Goal: Task Accomplishment & Management: Manage account settings

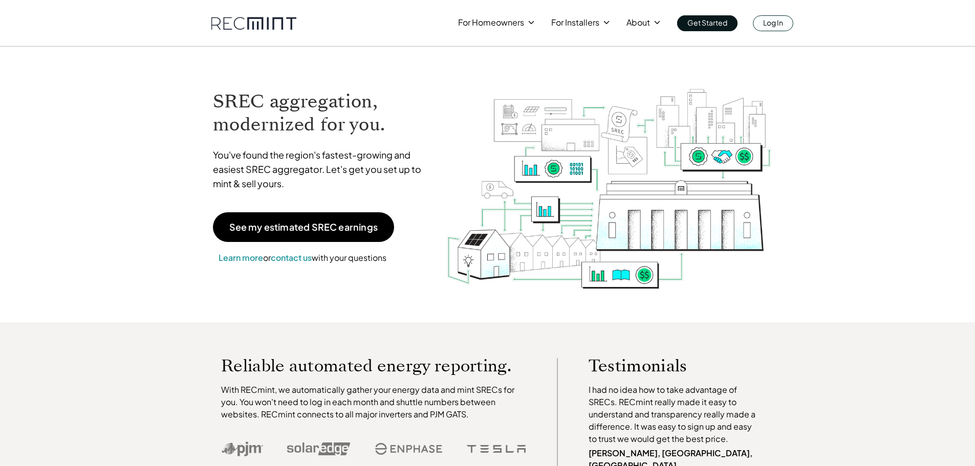
click at [797, 23] on div "For Homeowners For Installers About Get Started Log In" at bounding box center [487, 15] width 975 height 31
click at [776, 27] on p "Log In" at bounding box center [773, 22] width 20 height 14
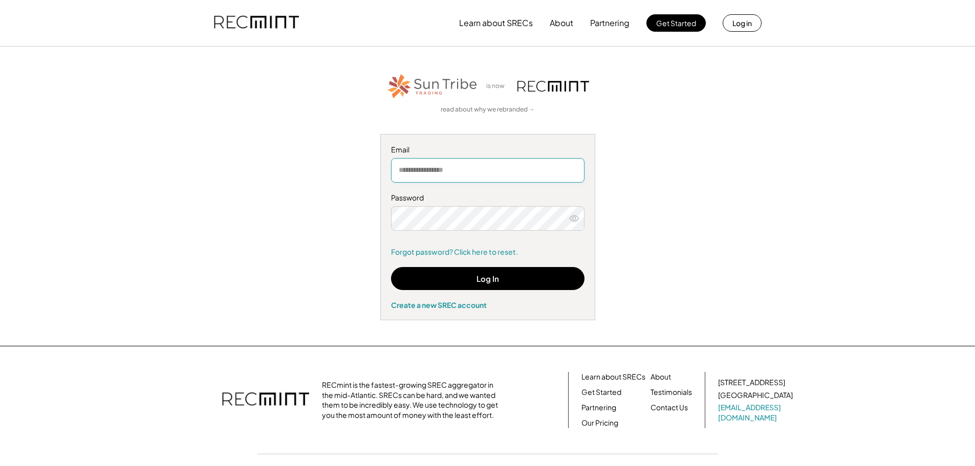
click at [484, 165] on input "email" at bounding box center [488, 170] width 194 height 25
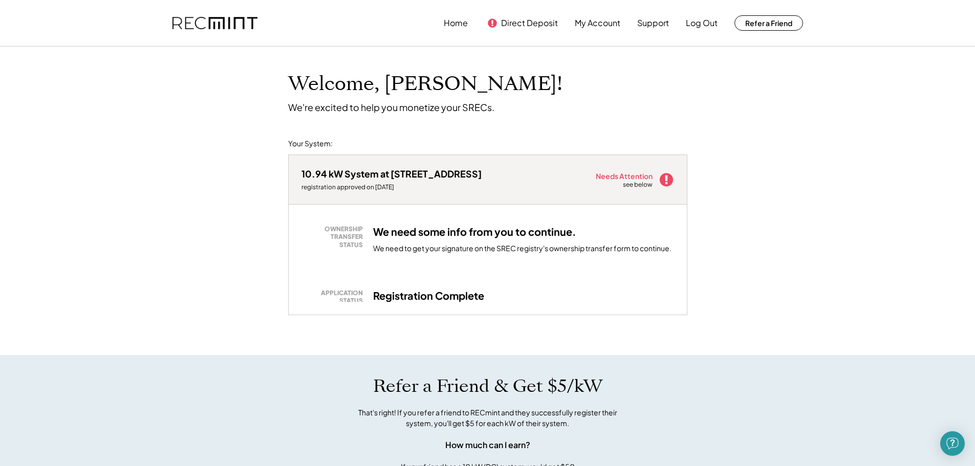
scroll to position [51, 0]
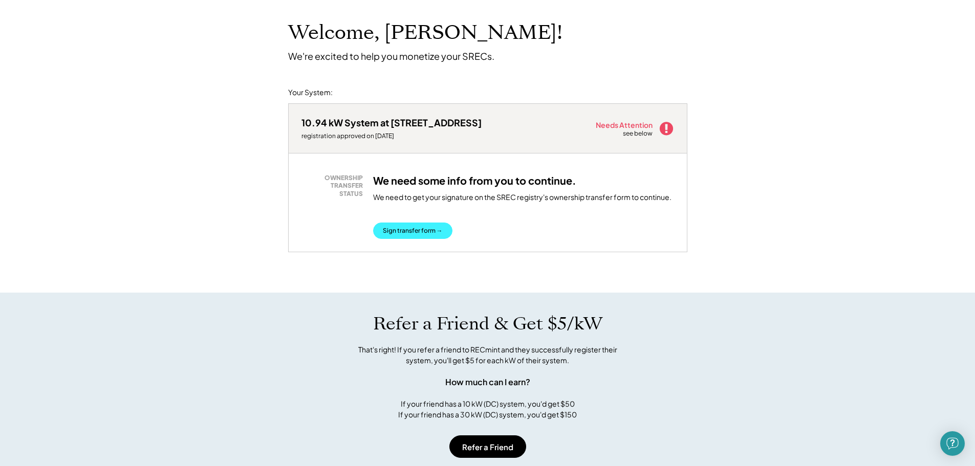
click at [422, 233] on button "Sign transfer form →" at bounding box center [412, 231] width 79 height 16
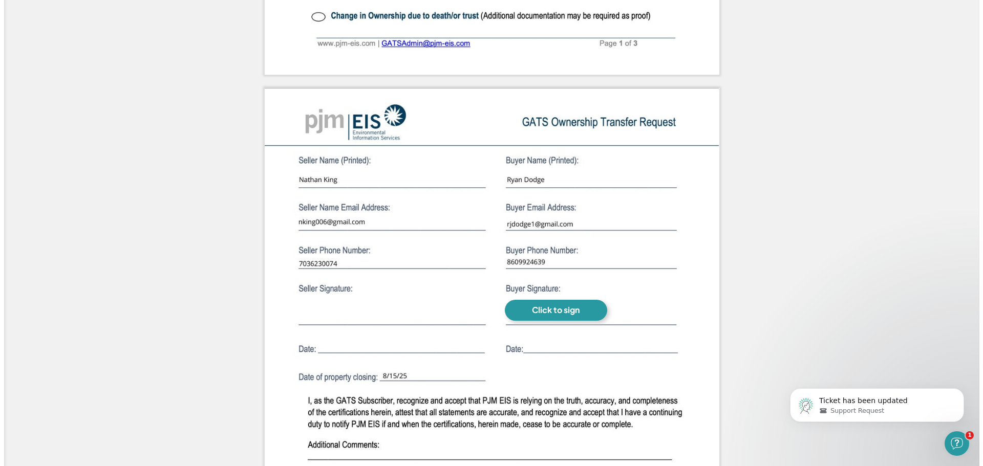
scroll to position [768, 0]
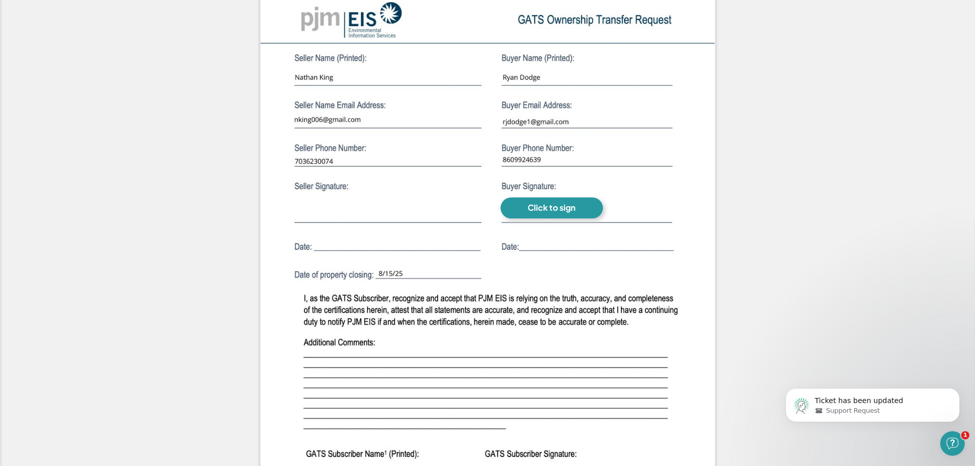
click at [568, 207] on div "Click to sign" at bounding box center [552, 208] width 48 height 11
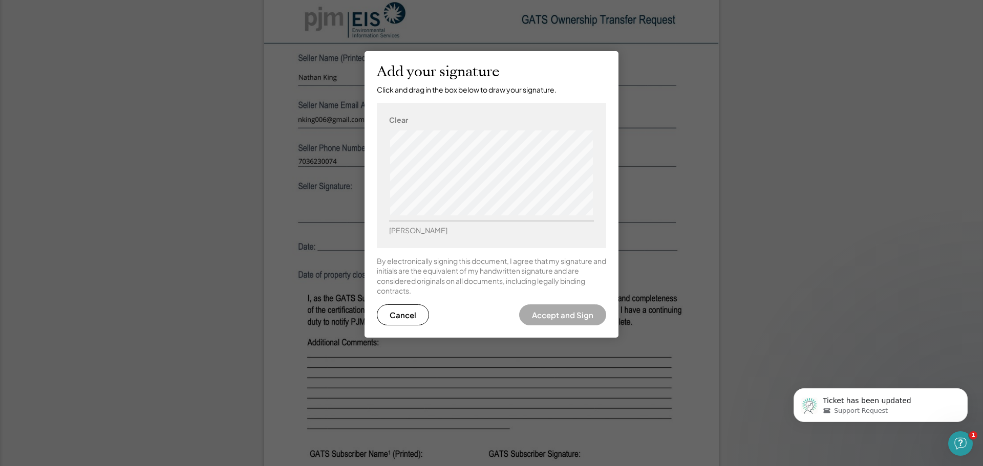
click at [604, 154] on div "Clear Ryan Dodge" at bounding box center [491, 175] width 229 height 145
click at [558, 318] on button "Accept and Sign" at bounding box center [562, 315] width 87 height 21
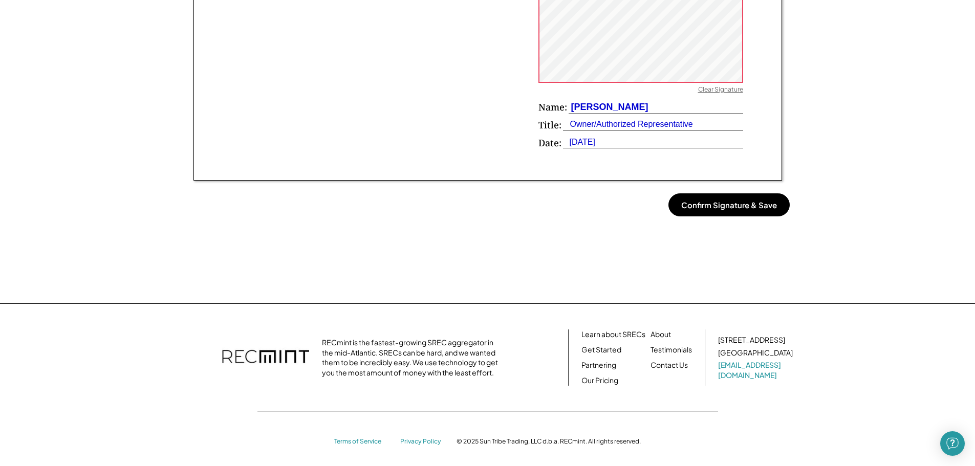
scroll to position [786, 0]
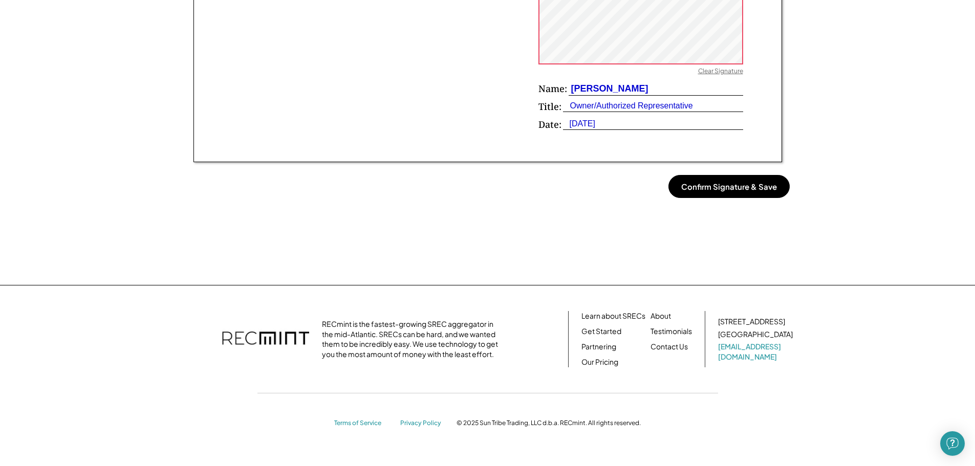
click at [716, 192] on button "Confirm Signature & Save" at bounding box center [729, 186] width 121 height 23
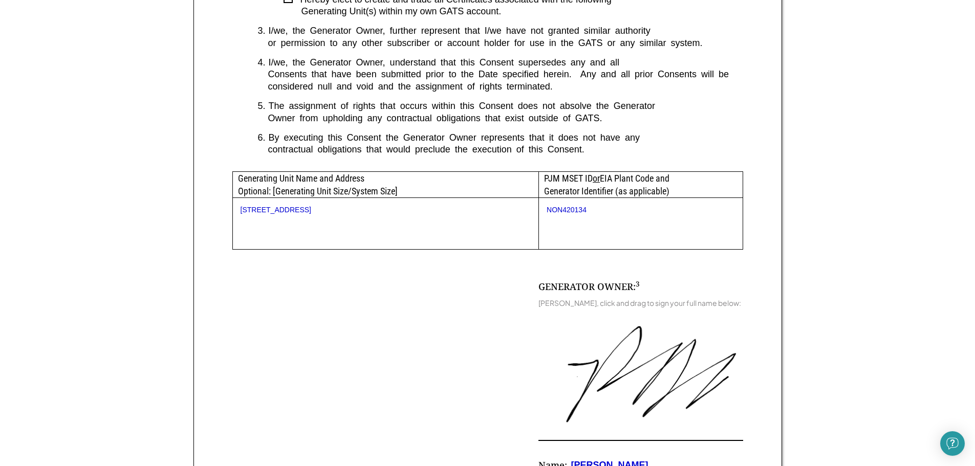
scroll to position [768, 0]
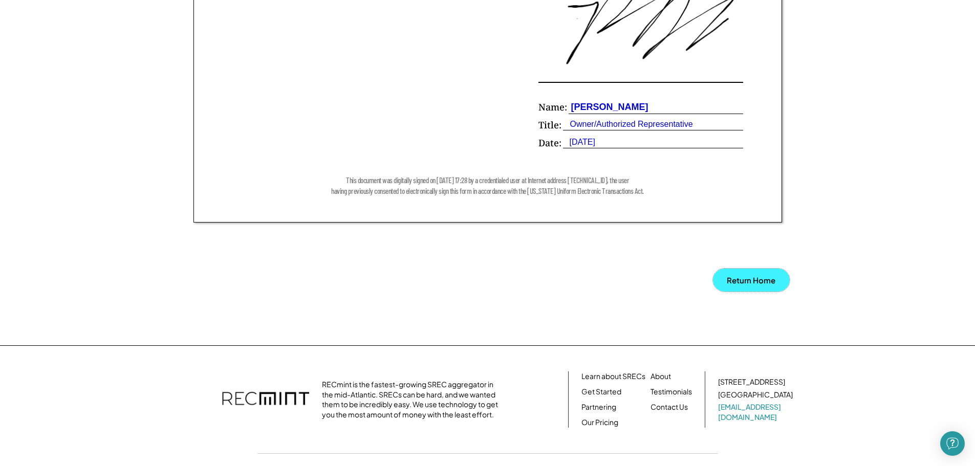
click at [767, 286] on button "Return Home" at bounding box center [751, 280] width 77 height 23
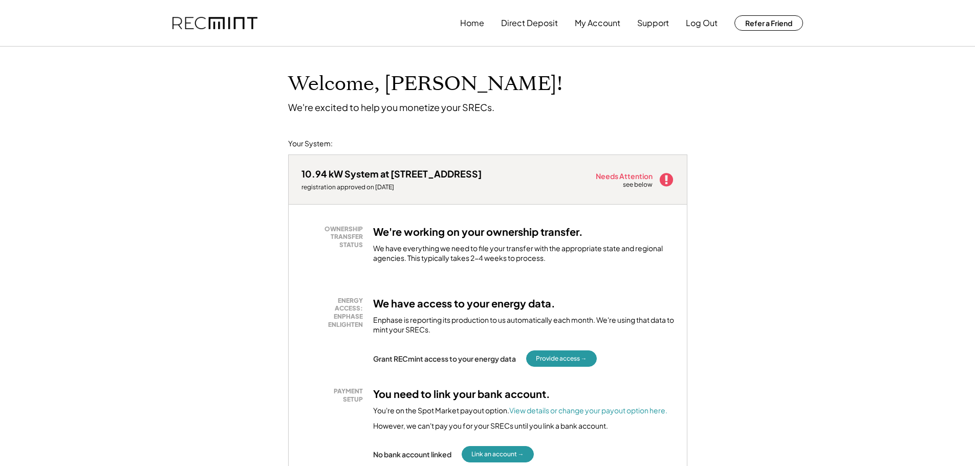
scroll to position [102, 0]
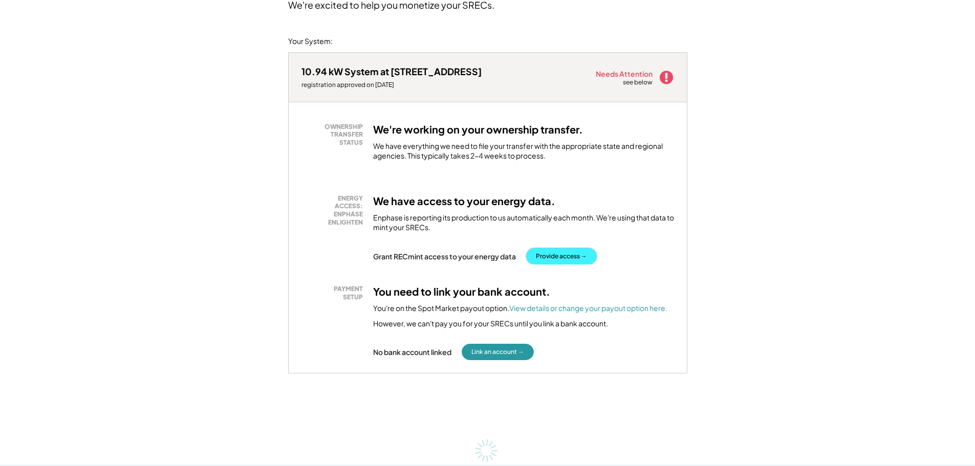
click at [576, 257] on button "Provide access →" at bounding box center [561, 256] width 71 height 16
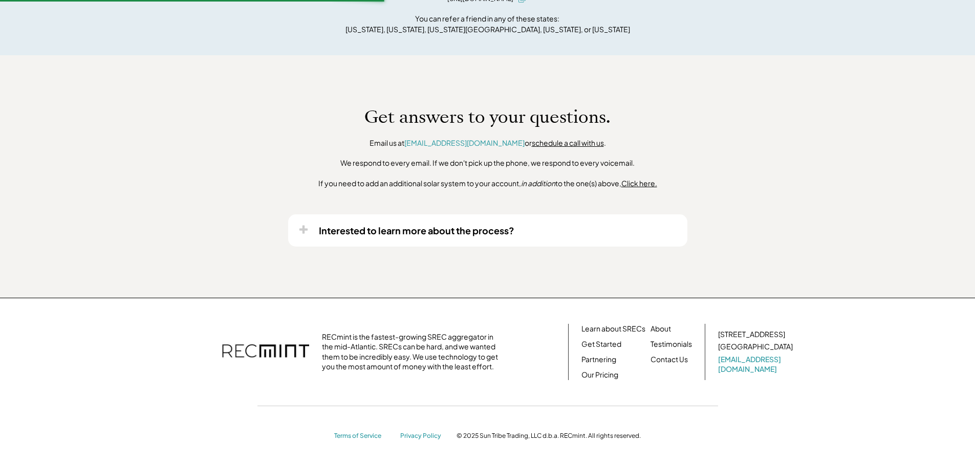
scroll to position [152, 0]
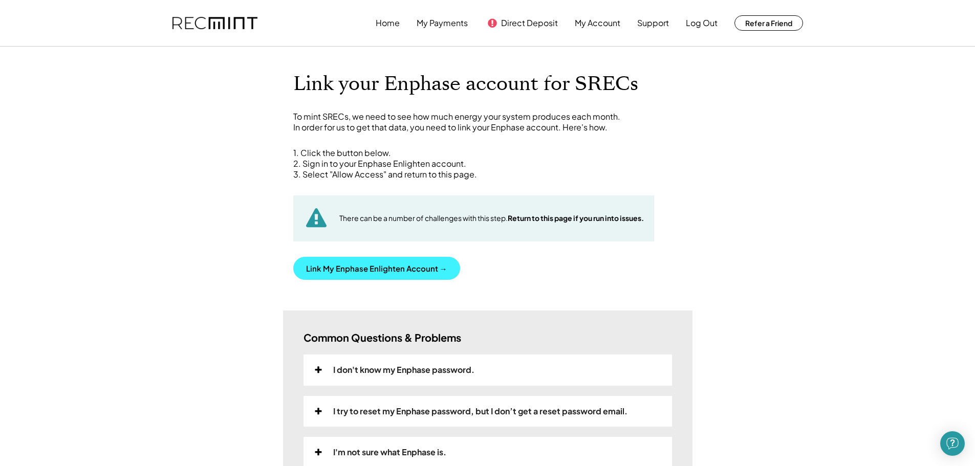
click at [400, 274] on button "Link My Enphase Enlighten Account →" at bounding box center [376, 268] width 167 height 23
click at [557, 174] on div "1. Click the button below. 2. Sign in to your Enphase Enlighten account. 3. Sel…" at bounding box center [487, 164] width 389 height 32
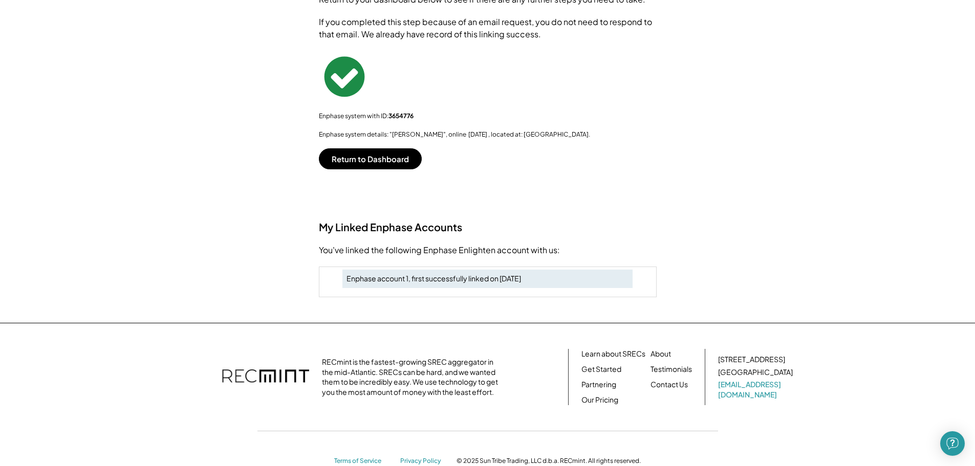
scroll to position [179, 0]
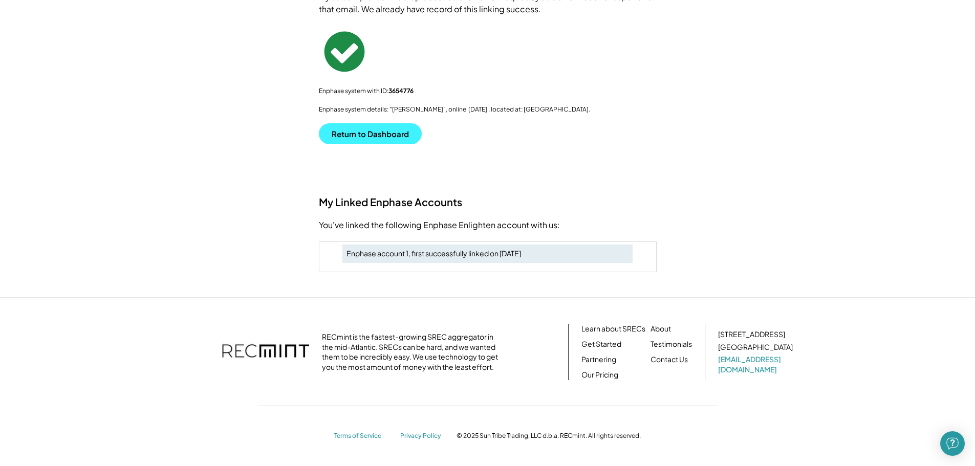
click at [386, 137] on button "Return to Dashboard" at bounding box center [370, 133] width 103 height 21
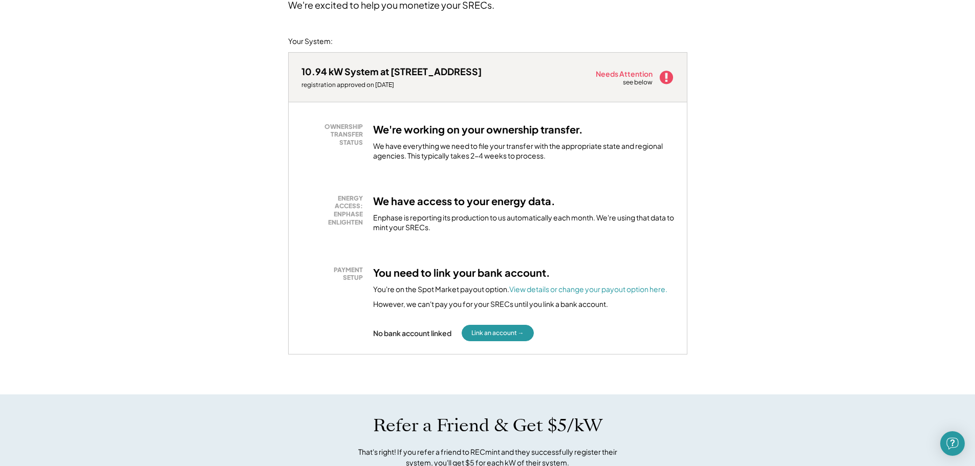
scroll to position [154, 0]
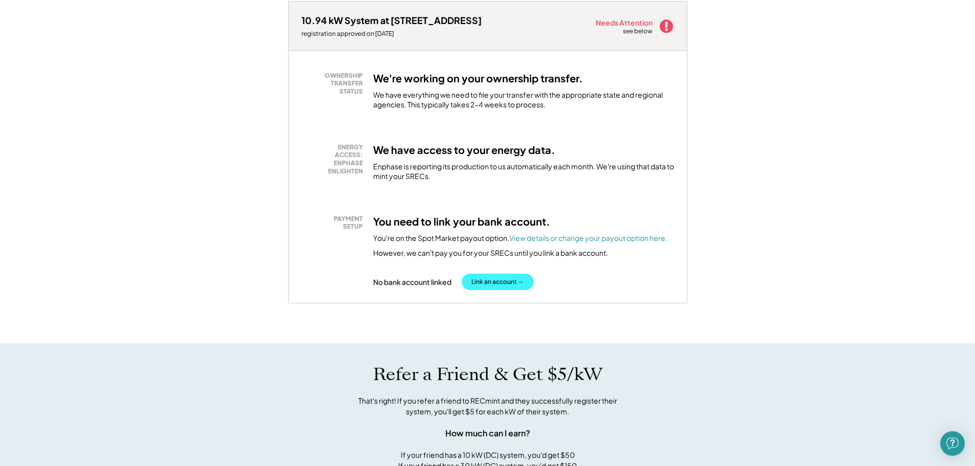
click at [501, 281] on button "Link an account →" at bounding box center [498, 282] width 72 height 16
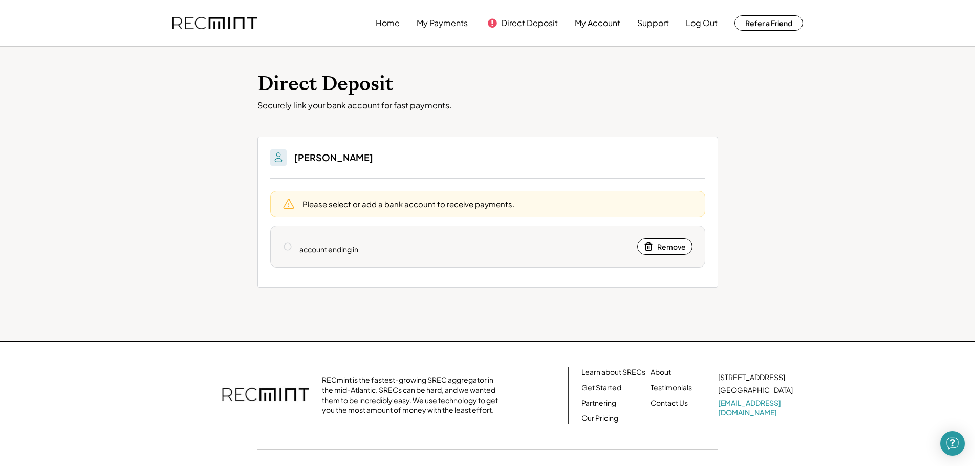
click at [347, 248] on div "account ending in" at bounding box center [329, 250] width 59 height 10
click at [288, 247] on icon at bounding box center [287, 246] width 9 height 9
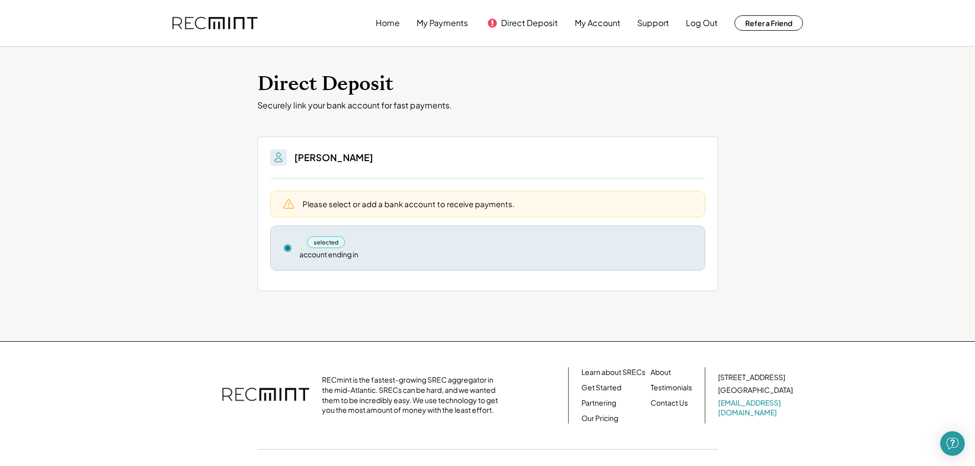
click at [290, 249] on icon at bounding box center [287, 248] width 9 height 9
click at [334, 244] on div "selected" at bounding box center [326, 243] width 38 height 12
click at [343, 197] on div "Please select or add a bank account to receive payments." at bounding box center [487, 204] width 435 height 27
click at [443, 204] on div "Please select or add a bank account to receive payments." at bounding box center [409, 204] width 212 height 11
click at [324, 247] on div "selected" at bounding box center [326, 243] width 38 height 12
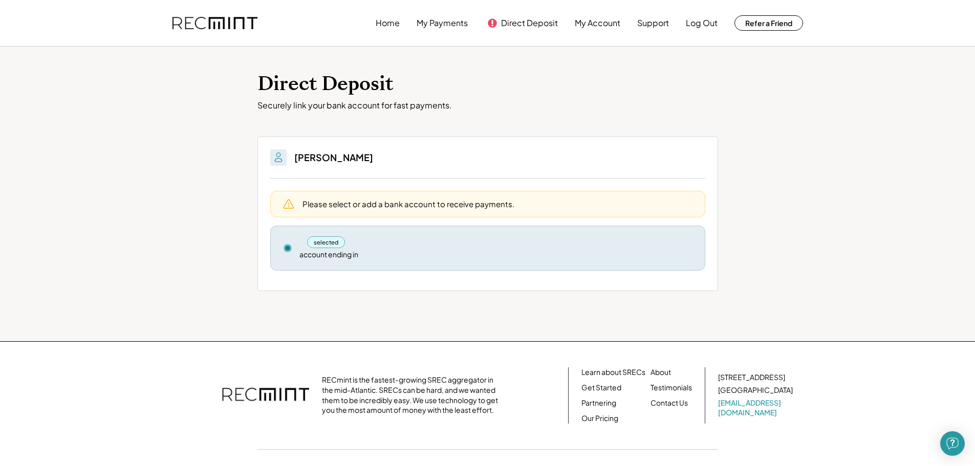
click at [287, 246] on use at bounding box center [287, 248] width 7 height 7
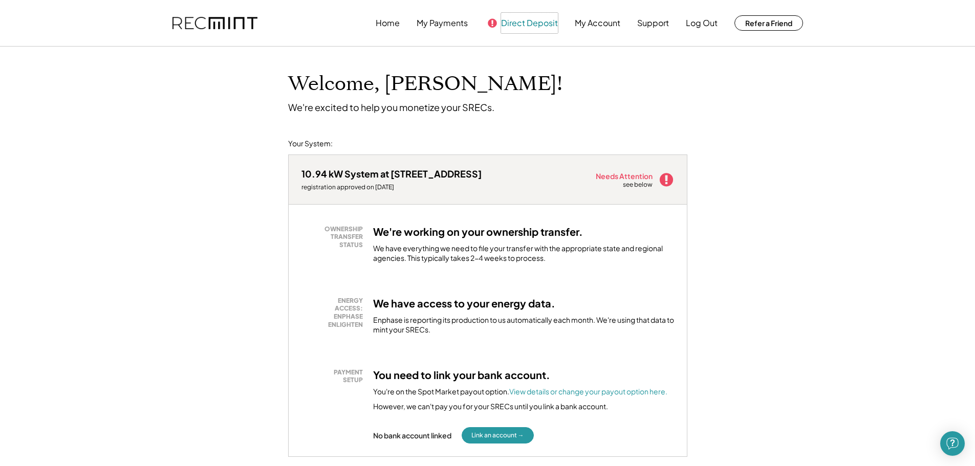
click at [520, 25] on button "Direct Deposit" at bounding box center [529, 23] width 57 height 20
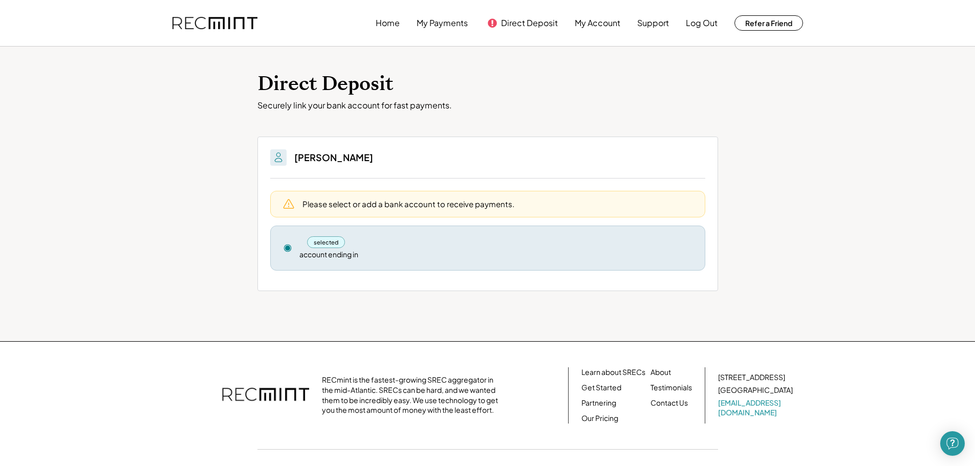
scroll to position [43, 0]
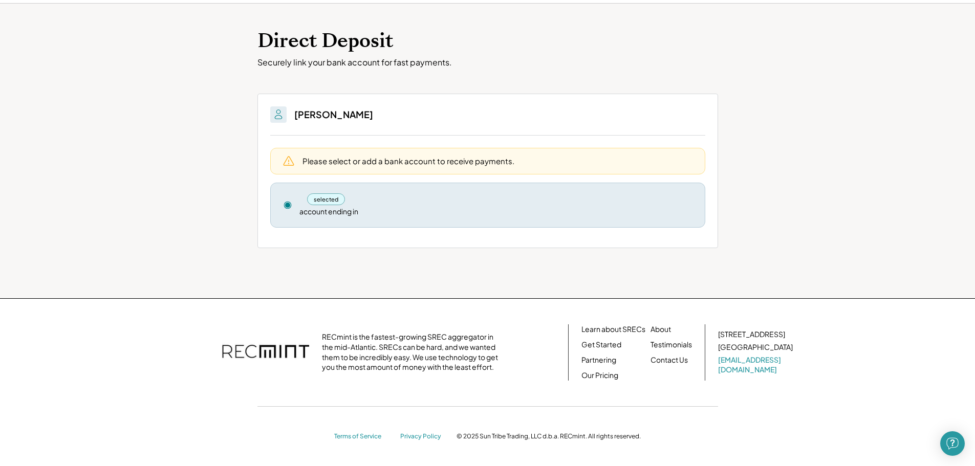
click at [775, 193] on div "Direct Deposit Securely link your bank account for fast payments. You'll be abl…" at bounding box center [487, 151] width 975 height 295
click at [429, 198] on div "selected" at bounding box center [496, 200] width 393 height 12
click at [324, 199] on div "selected" at bounding box center [326, 200] width 38 height 12
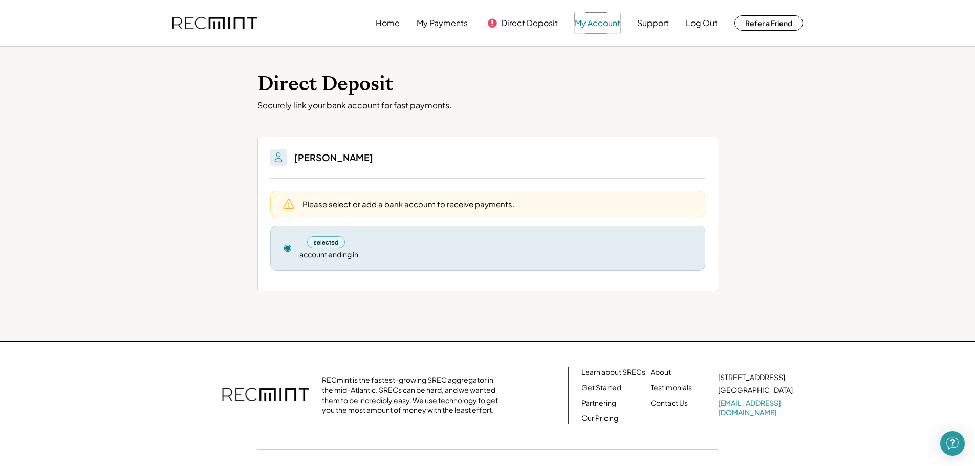
click at [605, 20] on button "My Account" at bounding box center [598, 23] width 46 height 20
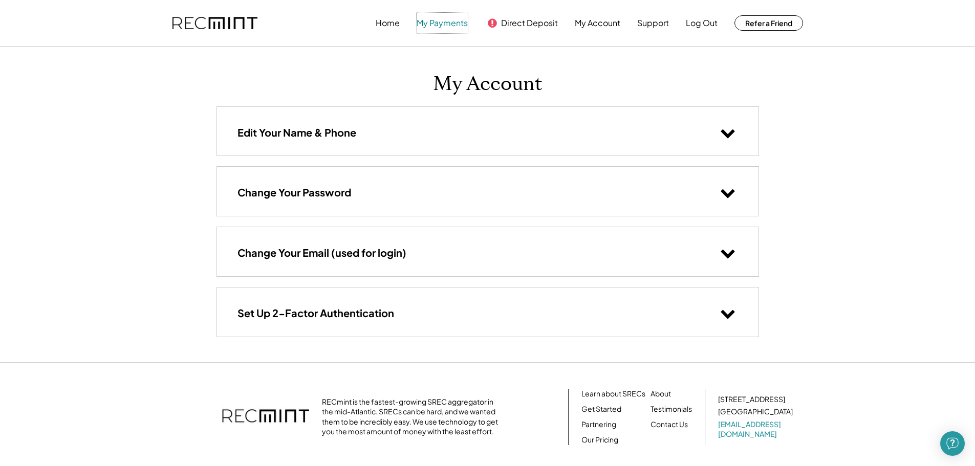
click at [436, 24] on button "My Payments" at bounding box center [442, 23] width 51 height 20
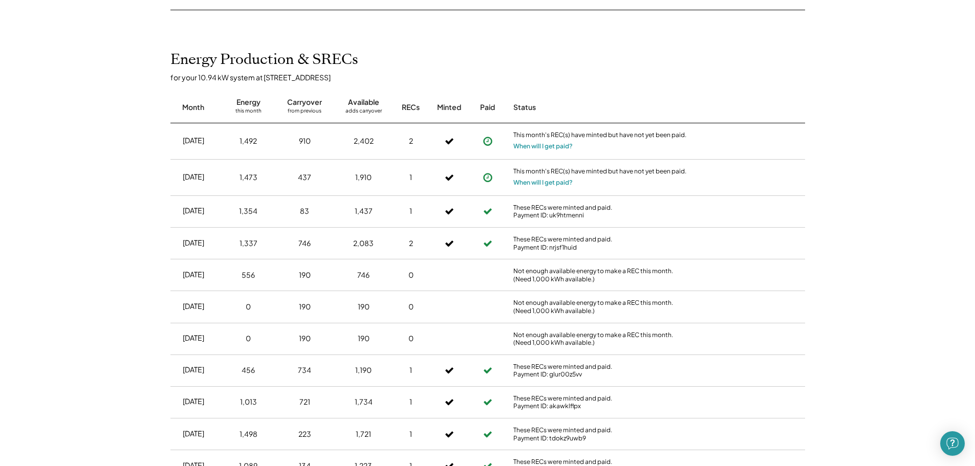
scroll to position [154, 0]
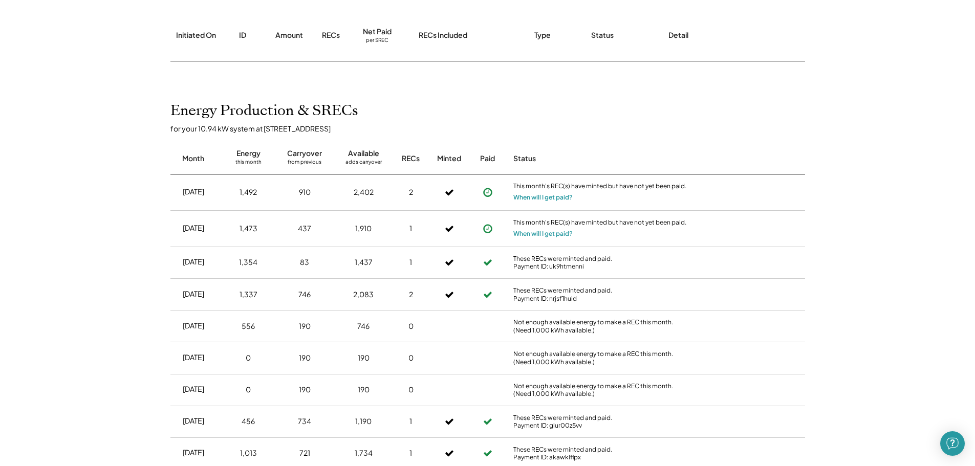
click at [566, 232] on button "When will I get paid?" at bounding box center [543, 234] width 59 height 10
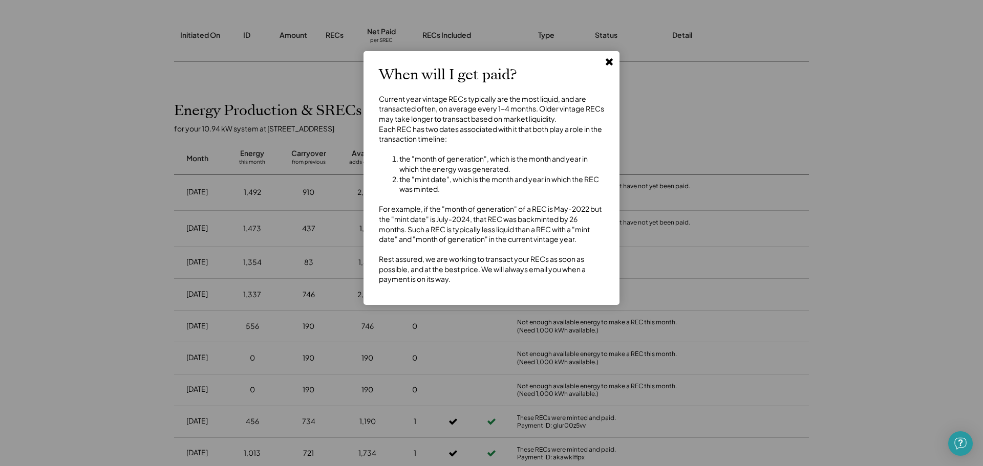
click at [607, 65] on use at bounding box center [609, 61] width 7 height 7
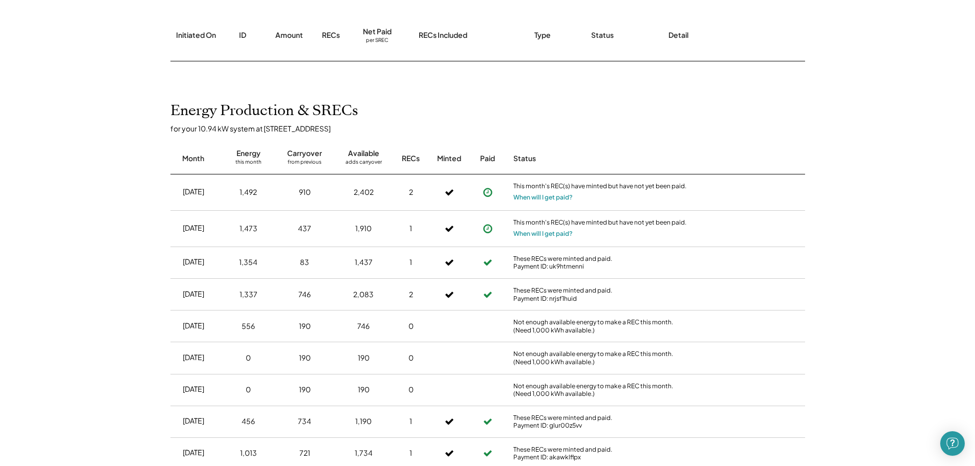
scroll to position [0, 0]
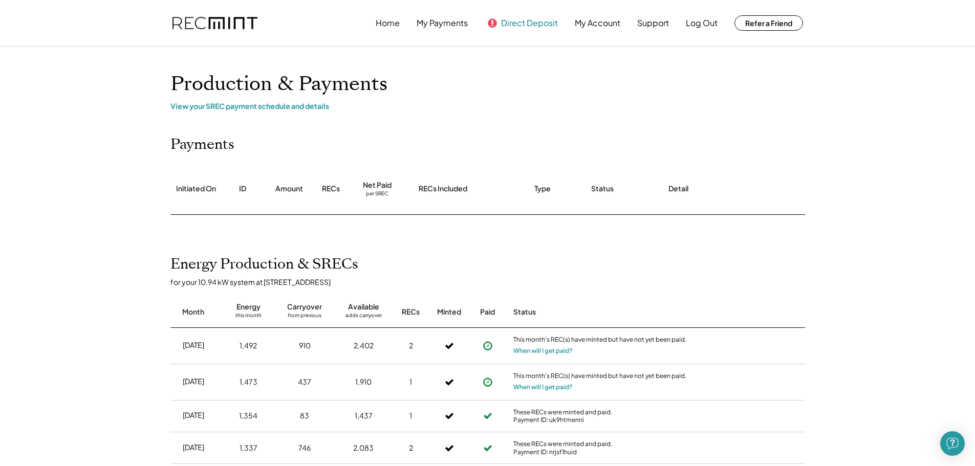
click at [530, 32] on button "Direct Deposit" at bounding box center [529, 23] width 57 height 20
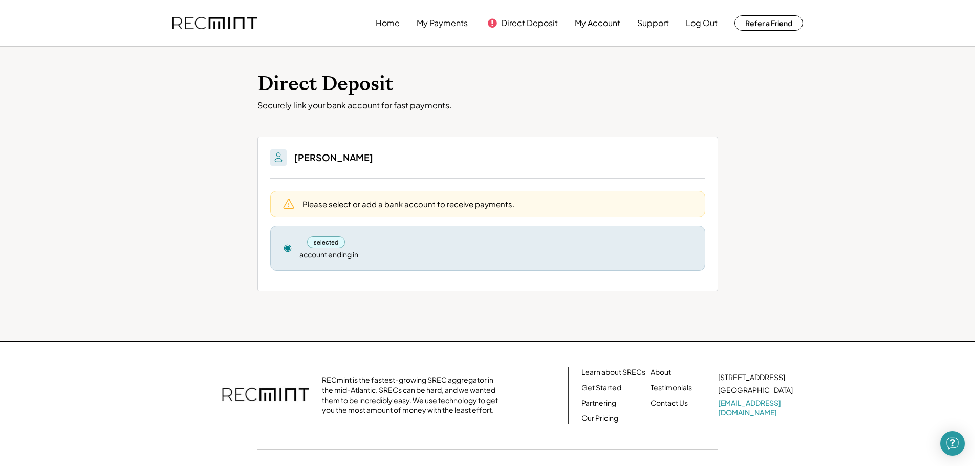
click at [435, 201] on div "Please select or add a bank account to receive payments." at bounding box center [409, 204] width 212 height 11
drag, startPoint x: 344, startPoint y: 243, endPoint x: 310, endPoint y: 241, distance: 34.4
click at [344, 243] on div "selected" at bounding box center [326, 243] width 38 height 12
click at [316, 251] on div "account ending in" at bounding box center [329, 255] width 59 height 10
click at [638, 257] on div "selected account ending in" at bounding box center [496, 249] width 393 height 24
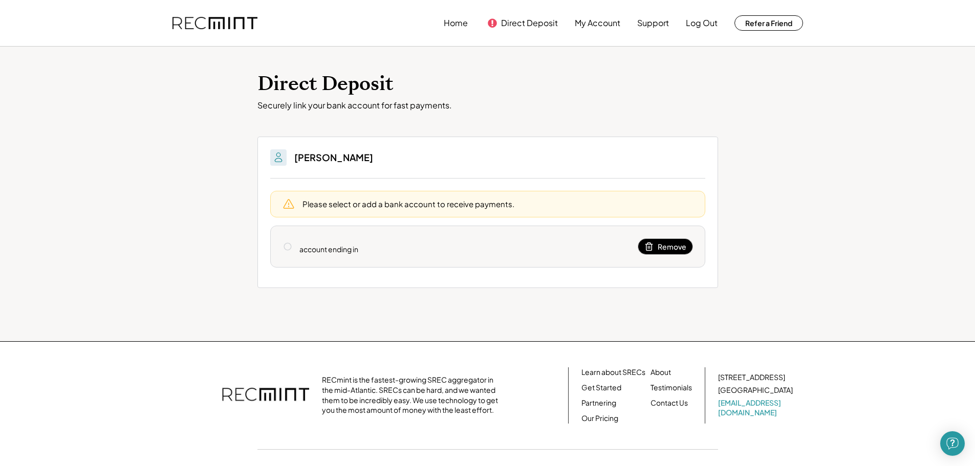
click at [679, 245] on span "Remove" at bounding box center [672, 246] width 29 height 7
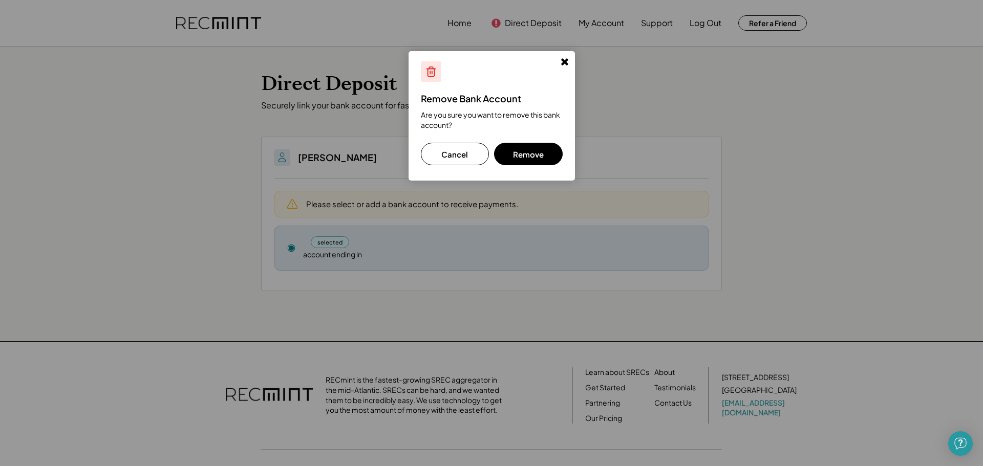
click at [538, 154] on button "Remove" at bounding box center [528, 154] width 69 height 23
click at [526, 158] on button "Remove" at bounding box center [528, 154] width 69 height 23
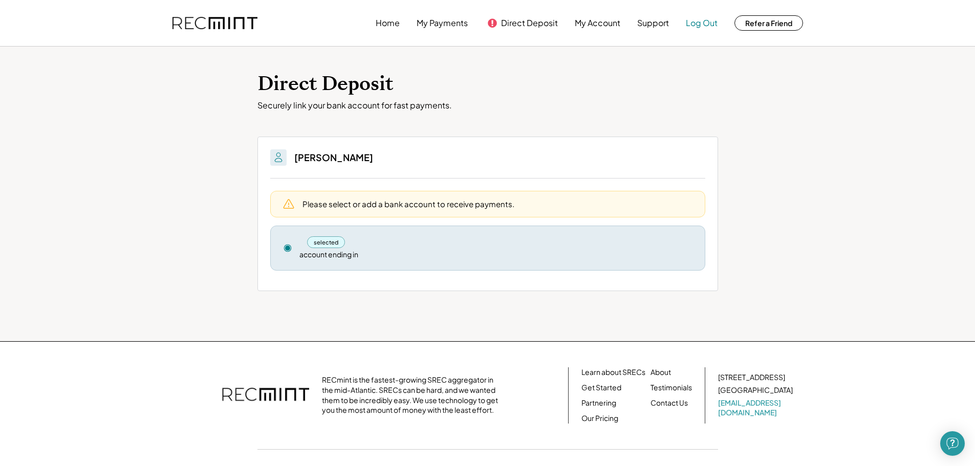
click at [712, 25] on button "Log Out" at bounding box center [702, 23] width 32 height 20
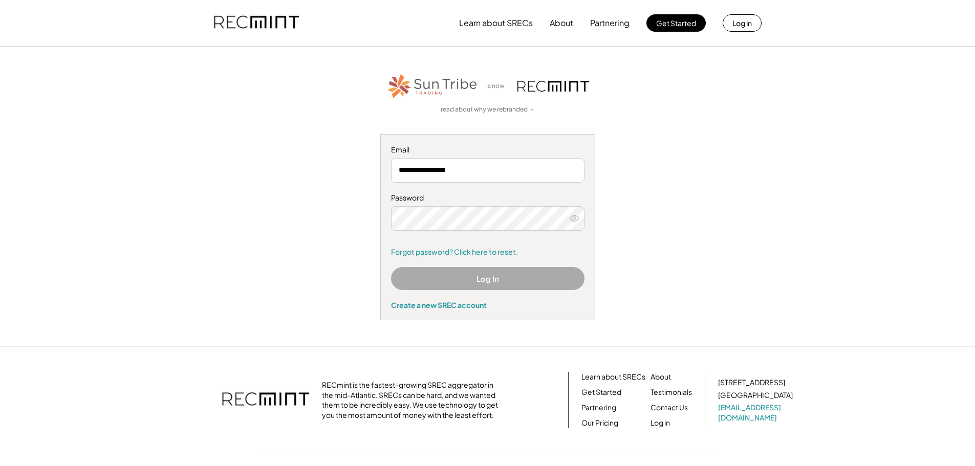
click at [479, 281] on button "Log In" at bounding box center [488, 278] width 194 height 23
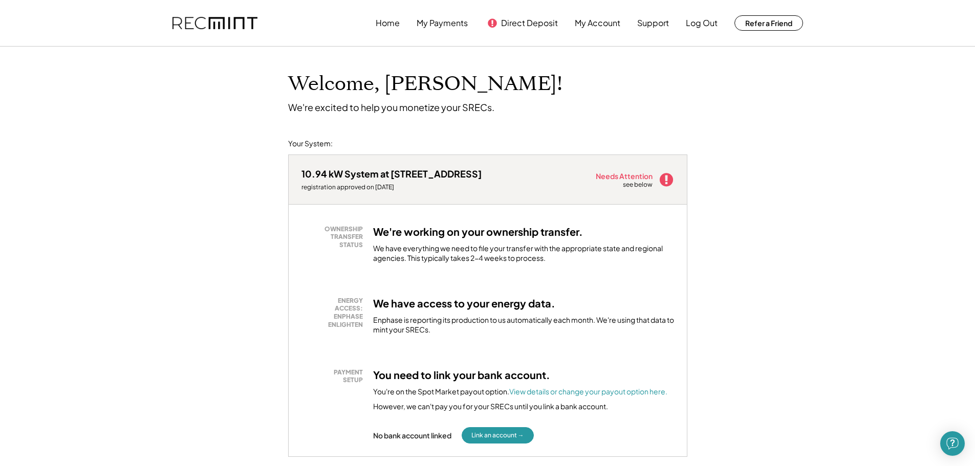
scroll to position [102, 0]
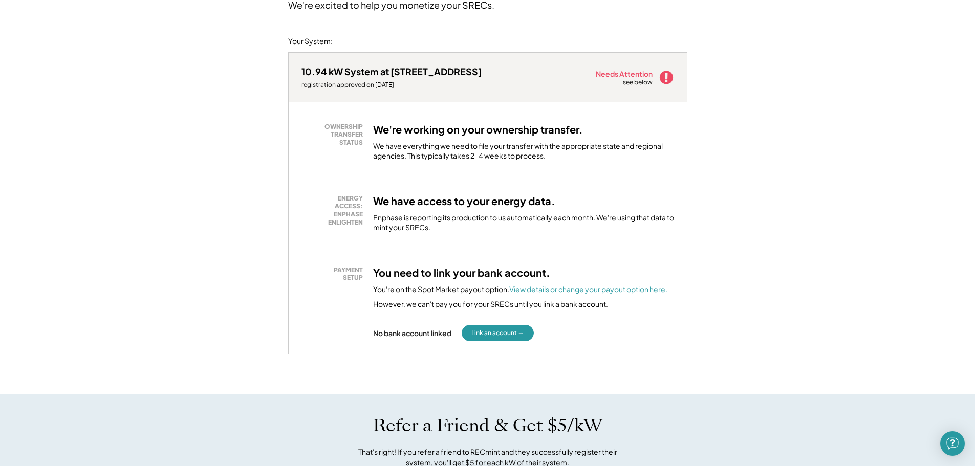
click at [599, 292] on font "View details or change your payout option here." at bounding box center [588, 289] width 158 height 9
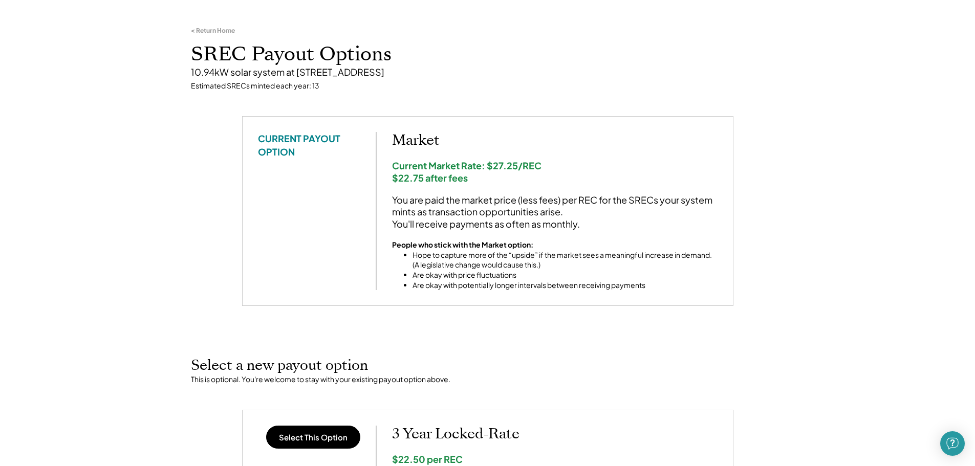
scroll to position [154, 0]
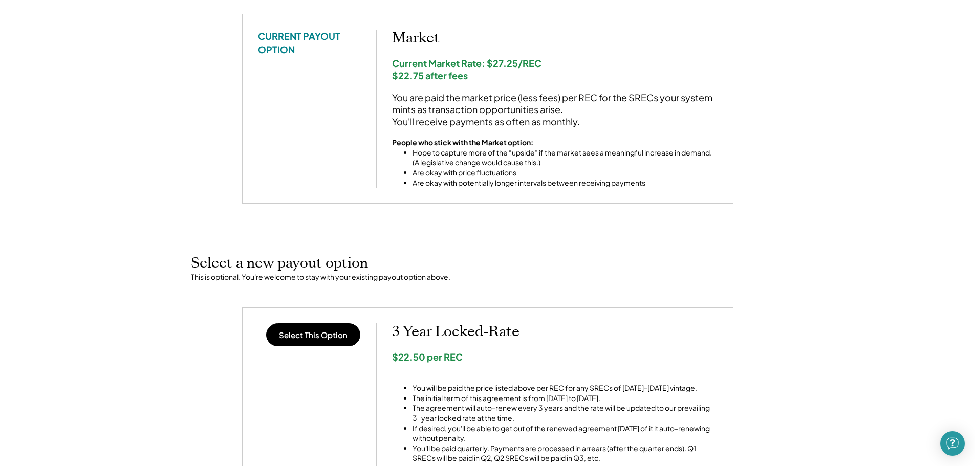
click at [291, 128] on div "CURRENT PAYOUT OPTION Market Current Market Rate: $27.25/REC $22.75 after fees …" at bounding box center [488, 109] width 460 height 158
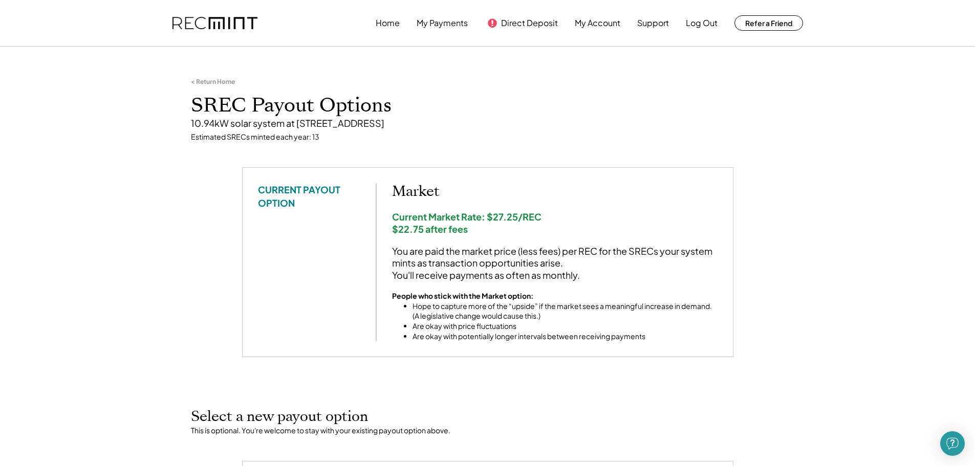
scroll to position [51, 0]
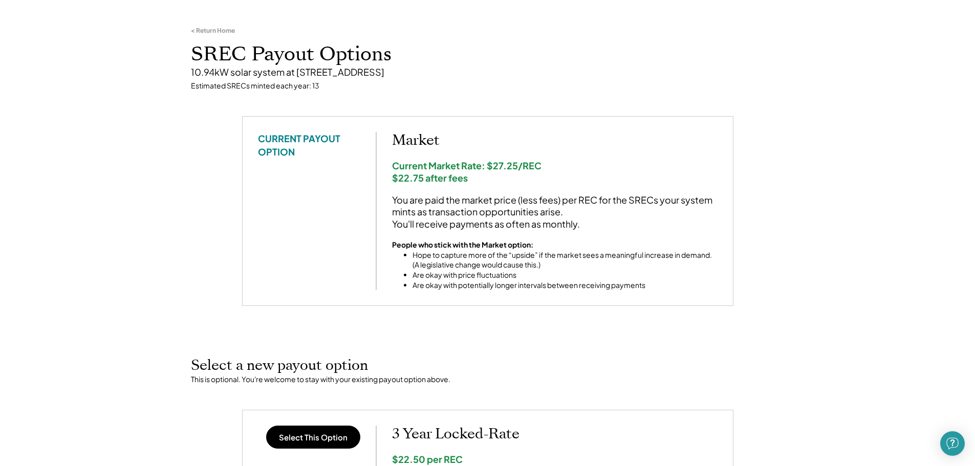
click at [541, 269] on li "Hope to capture more of the “upside” if the market sees a meaningful increase i…" at bounding box center [565, 260] width 305 height 20
click at [540, 269] on li "Hope to capture more of the “upside” if the market sees a meaningful increase i…" at bounding box center [565, 260] width 305 height 20
click at [539, 269] on li "Hope to capture more of the “upside” if the market sees a meaningful increase i…" at bounding box center [565, 260] width 305 height 20
click at [607, 283] on li "Are okay with potentially longer intervals between receiving payments" at bounding box center [565, 286] width 305 height 10
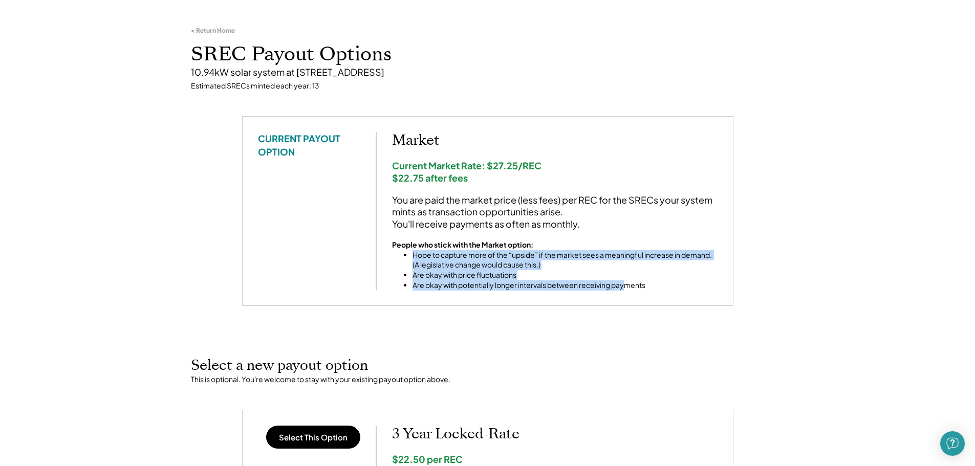
drag, startPoint x: 627, startPoint y: 296, endPoint x: 448, endPoint y: 281, distance: 179.9
click at [392, 255] on div "CURRENT PAYOUT OPTION Market Current Market Rate: $27.25/REC $22.75 after fees …" at bounding box center [488, 211] width 492 height 190
click at [495, 294] on div "CURRENT PAYOUT OPTION Market Current Market Rate: $27.25/REC $22.75 after fees …" at bounding box center [488, 211] width 492 height 190
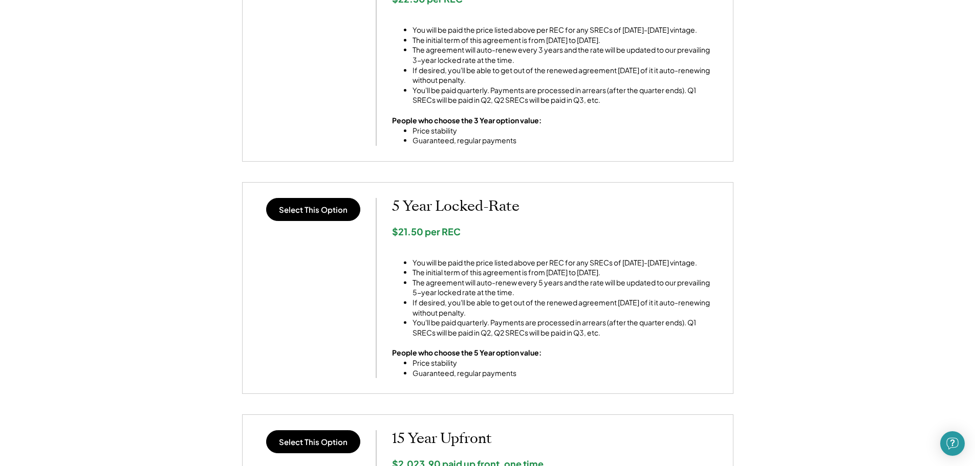
scroll to position [870, 0]
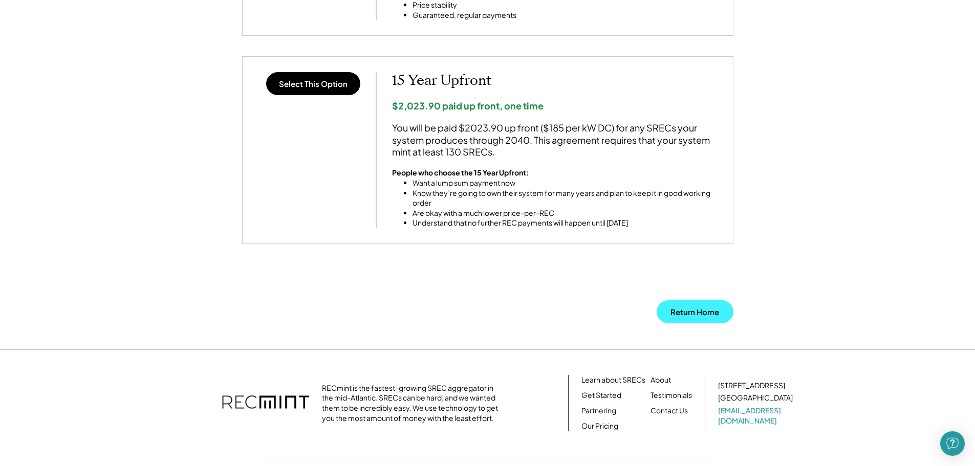
click at [680, 314] on button "Return Home" at bounding box center [695, 312] width 77 height 23
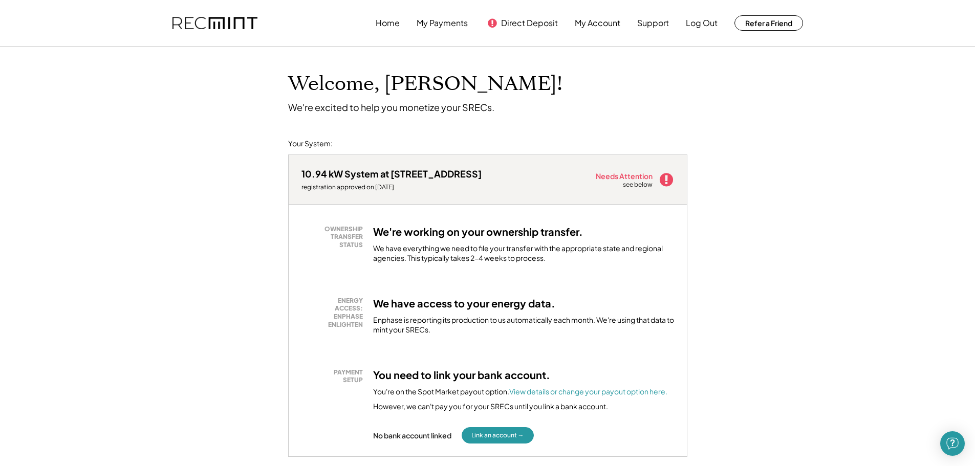
click at [504, 437] on button "Link an account →" at bounding box center [498, 436] width 72 height 16
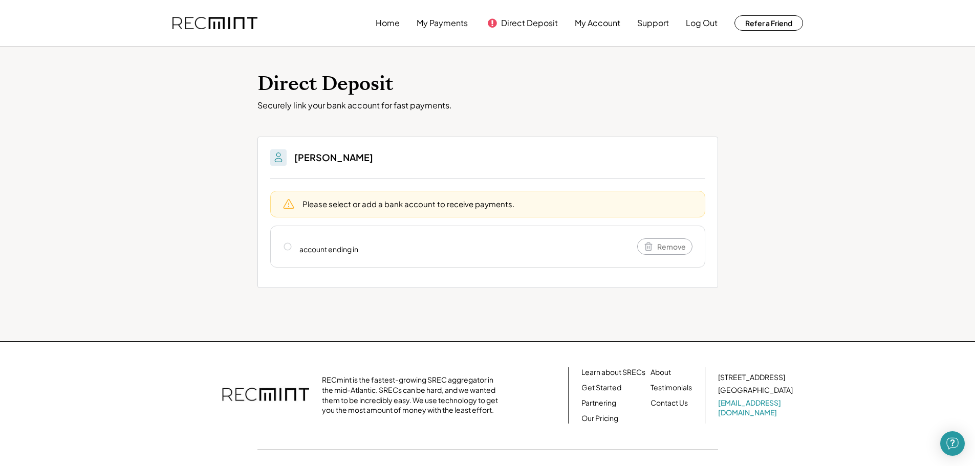
scroll to position [43, 0]
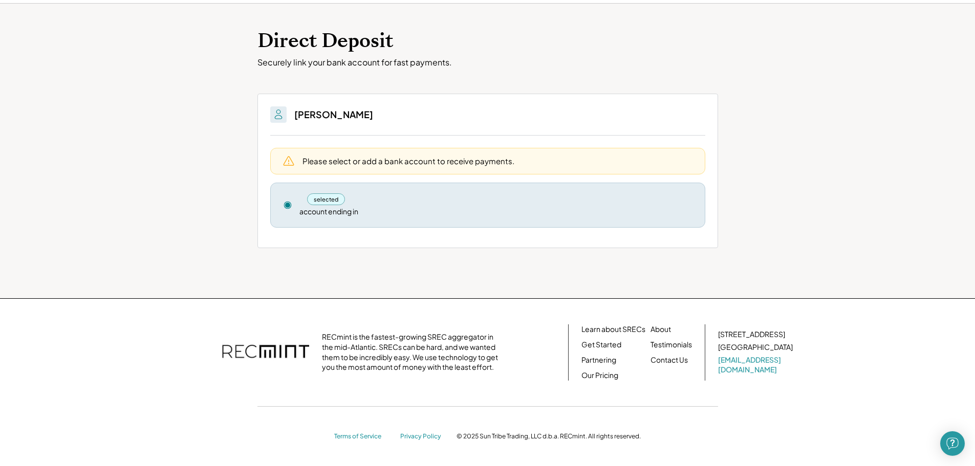
click at [302, 111] on h3 "[PERSON_NAME]" at bounding box center [333, 115] width 79 height 12
click at [254, 126] on div "Direct Deposit Securely link your bank account for fast payments. You'll be abl…" at bounding box center [487, 151] width 975 height 295
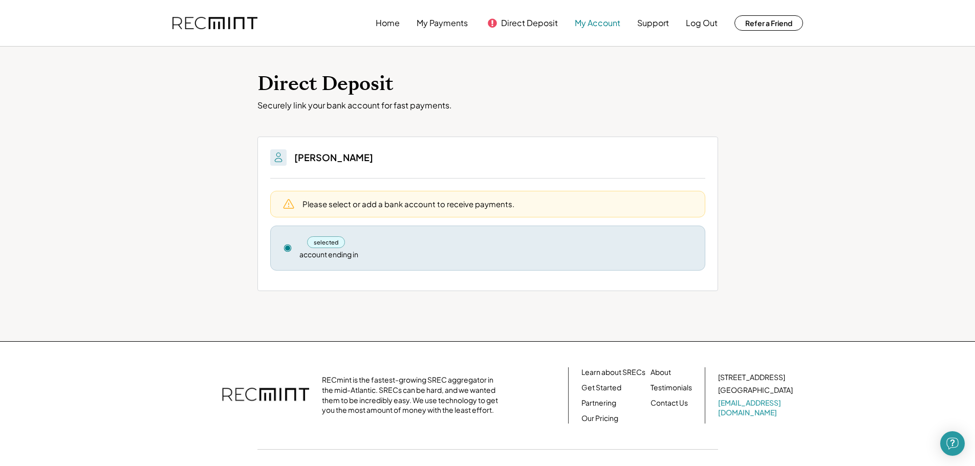
click at [608, 25] on button "My Account" at bounding box center [598, 23] width 46 height 20
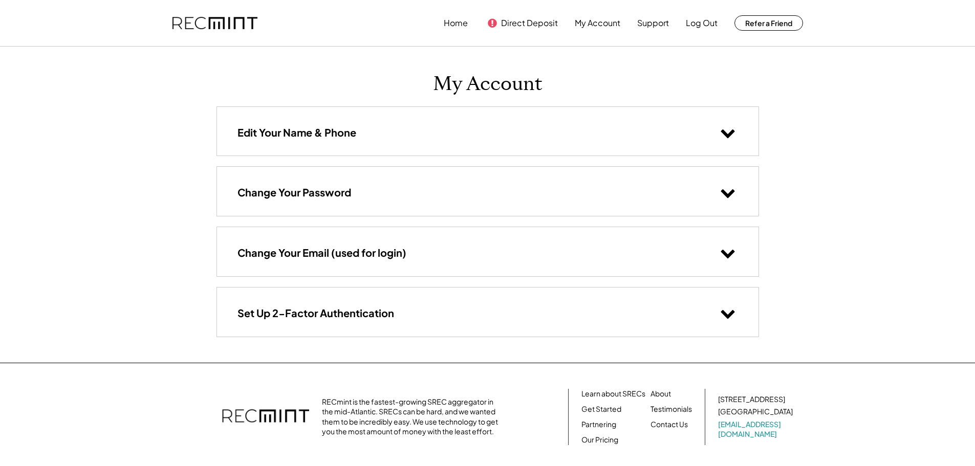
click at [364, 124] on div "Edit Your Name & Phone" at bounding box center [488, 131] width 542 height 49
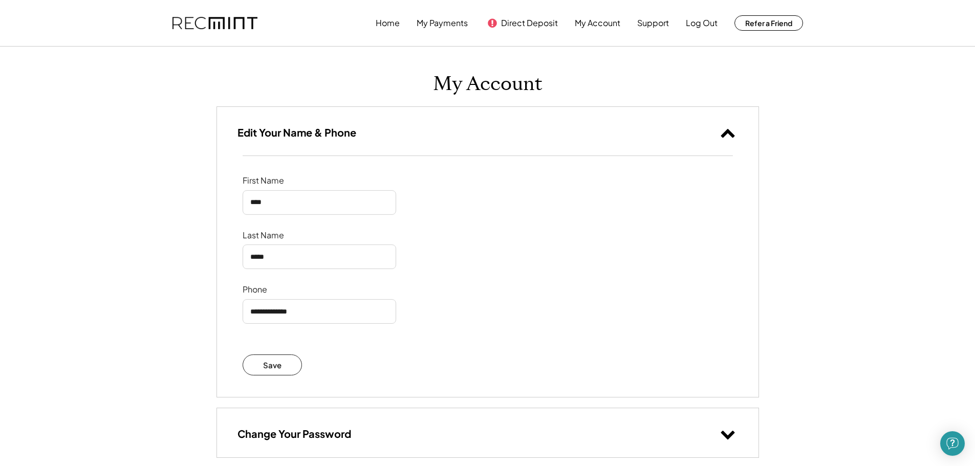
click at [365, 125] on div "Edit Your Name & Phone" at bounding box center [488, 131] width 542 height 49
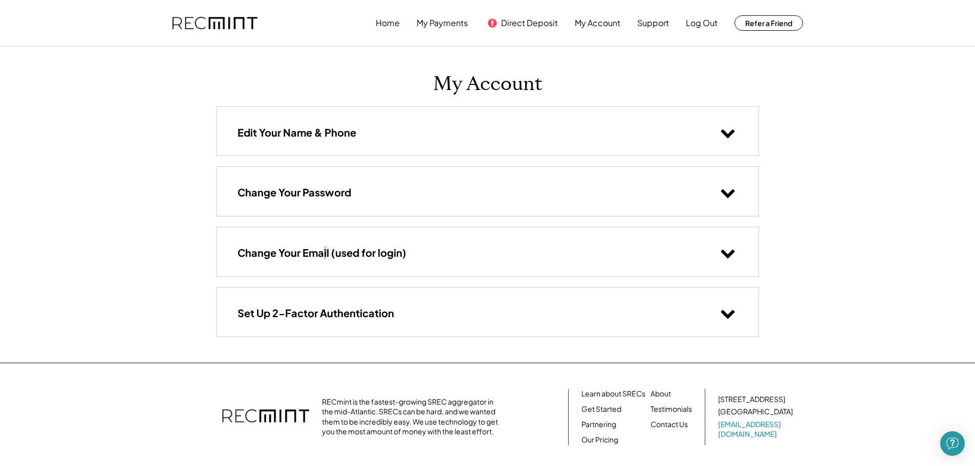
click at [325, 249] on h3 "Change Your Email (used for login)" at bounding box center [322, 252] width 169 height 13
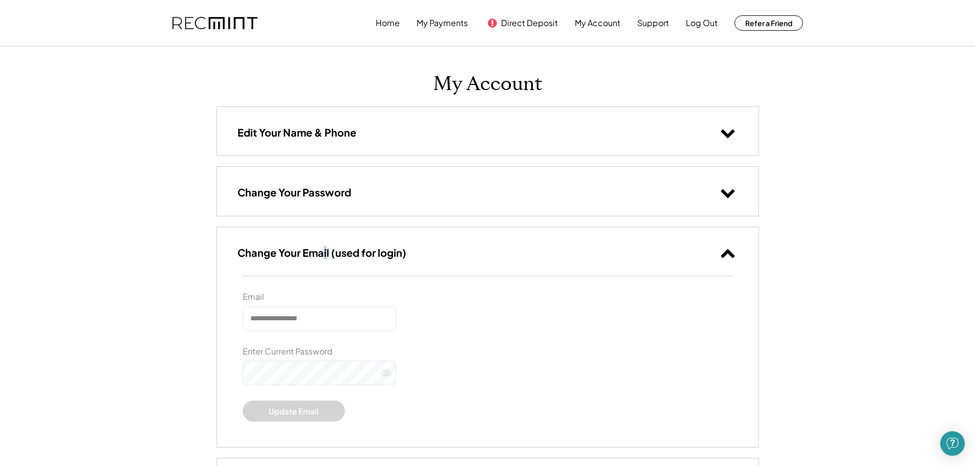
click at [324, 252] on h3 "Change Your Email (used for login)" at bounding box center [322, 252] width 169 height 13
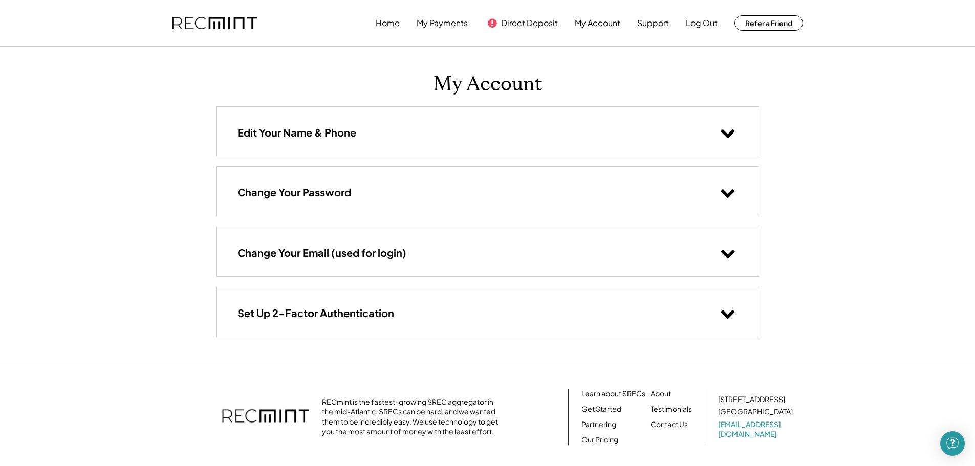
click at [355, 193] on div "Change Your Password" at bounding box center [488, 191] width 542 height 49
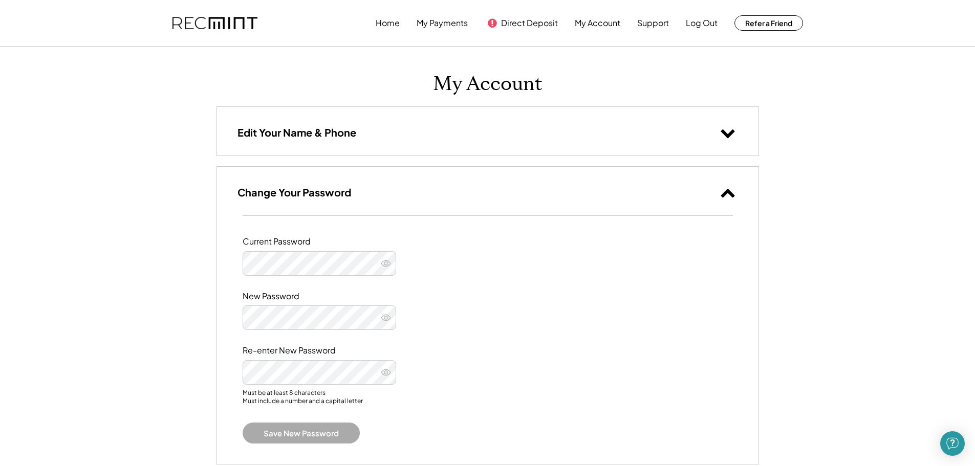
click at [802, 304] on div "**********" at bounding box center [487, 390] width 975 height 780
